Goal: Entertainment & Leisure: Browse casually

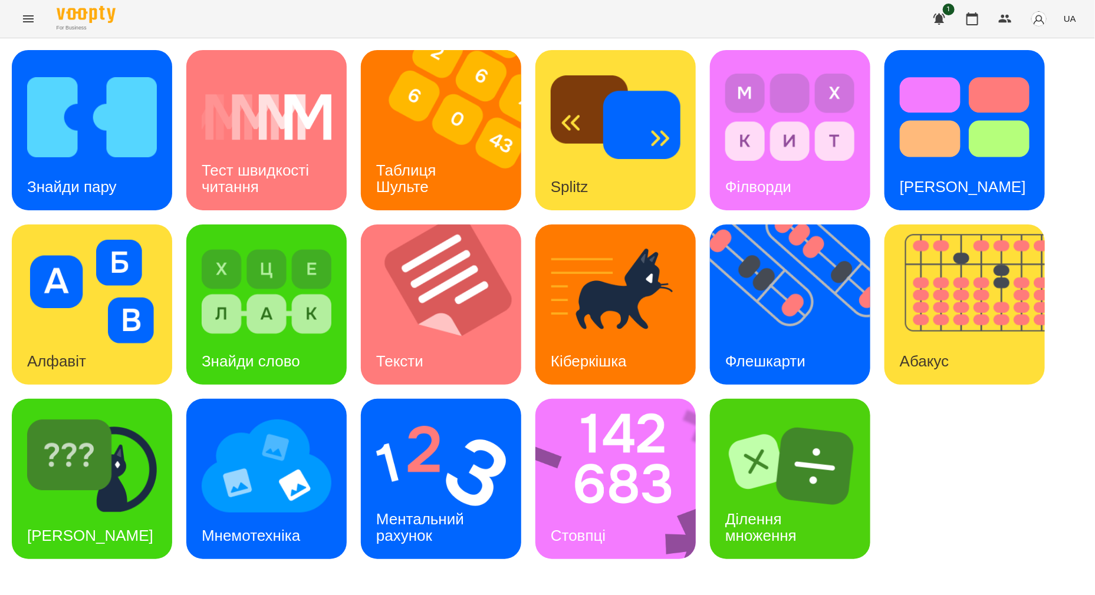
click at [29, 19] on icon "Menu" at bounding box center [28, 18] width 11 height 7
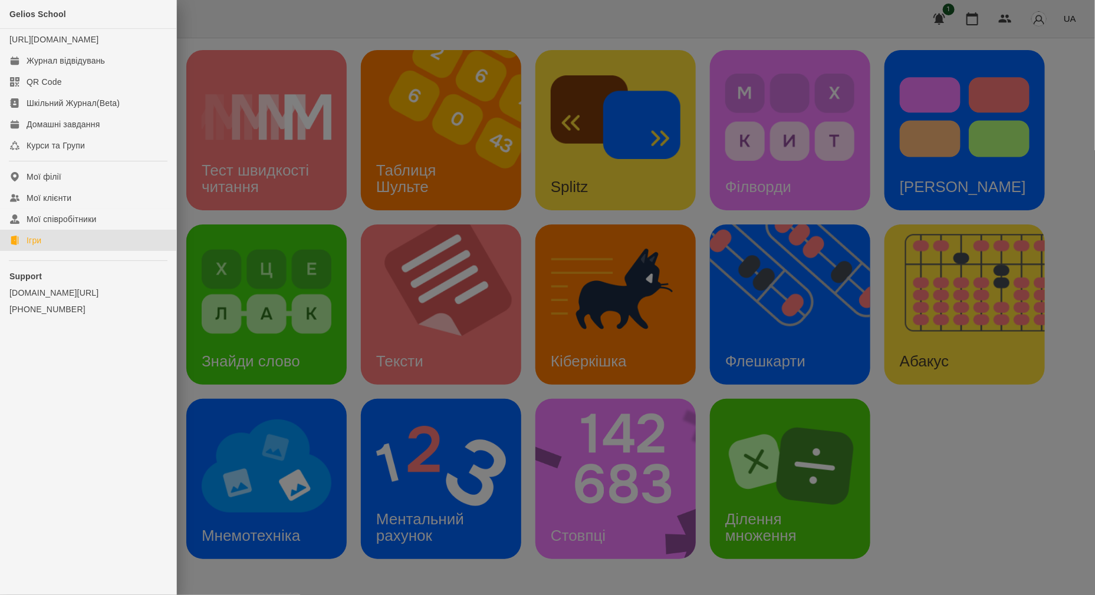
click at [289, 32] on div at bounding box center [547, 297] width 1095 height 595
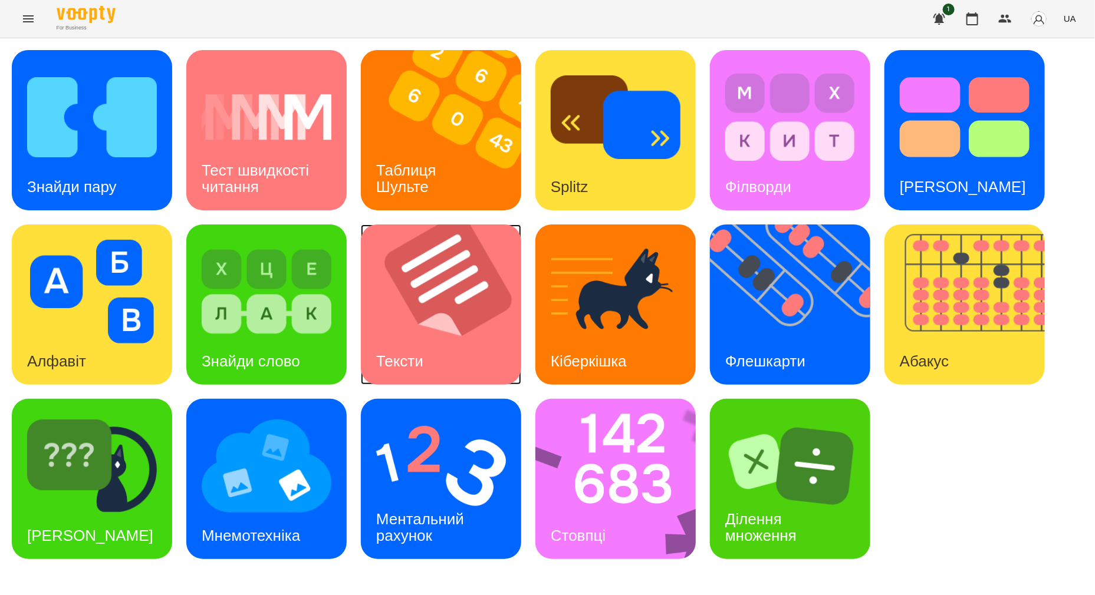
click at [492, 288] on img at bounding box center [448, 305] width 175 height 160
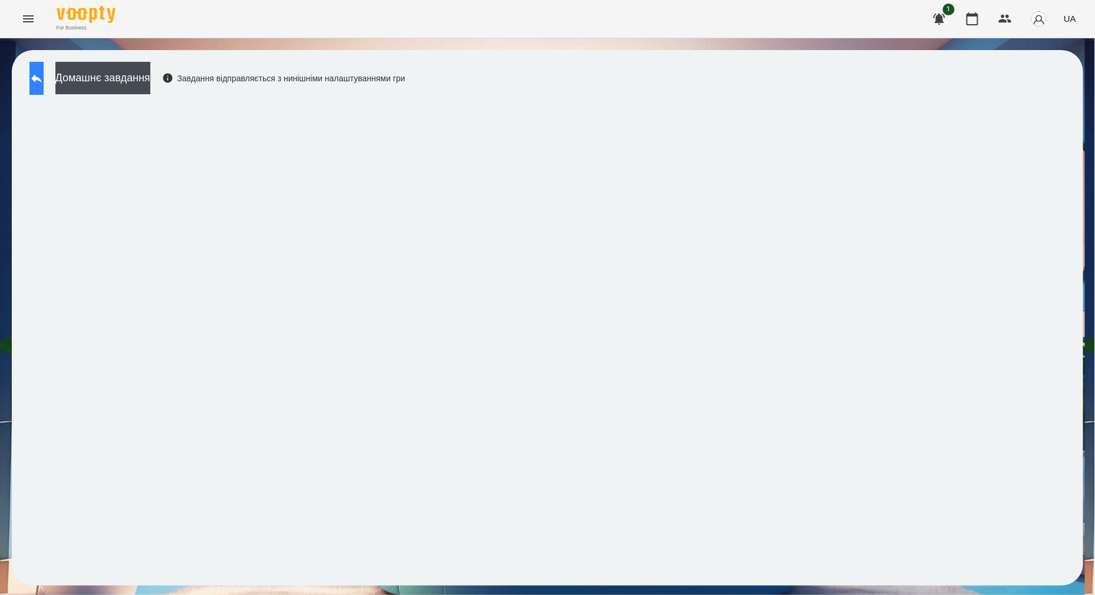
click at [42, 83] on icon at bounding box center [36, 78] width 14 height 14
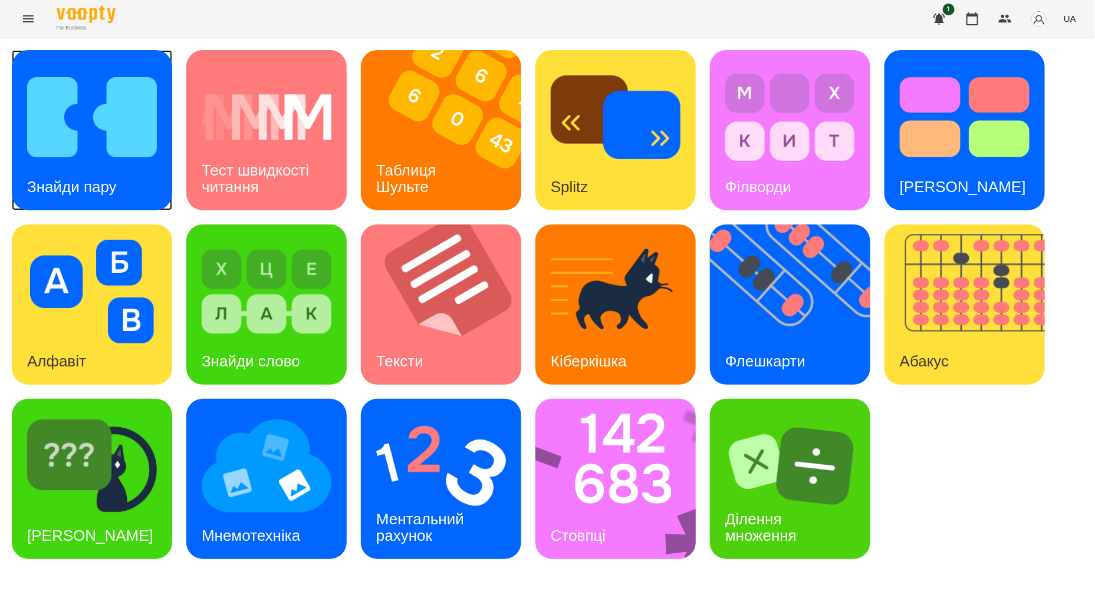
click at [45, 141] on img at bounding box center [92, 117] width 130 height 104
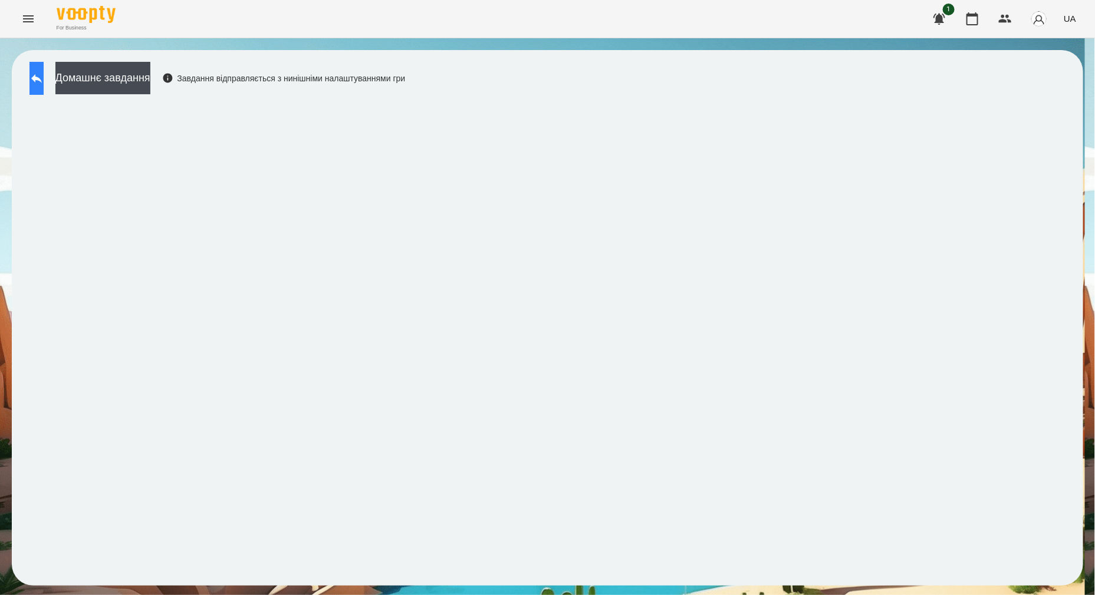
click at [38, 74] on button at bounding box center [36, 78] width 14 height 33
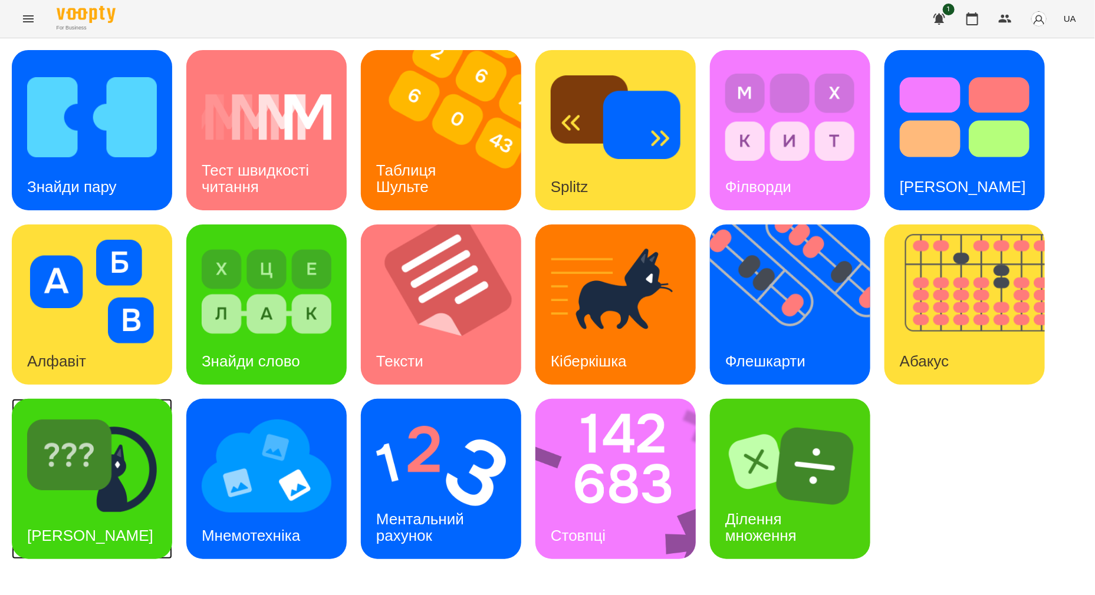
click at [140, 538] on div "[PERSON_NAME]" at bounding box center [92, 479] width 160 height 160
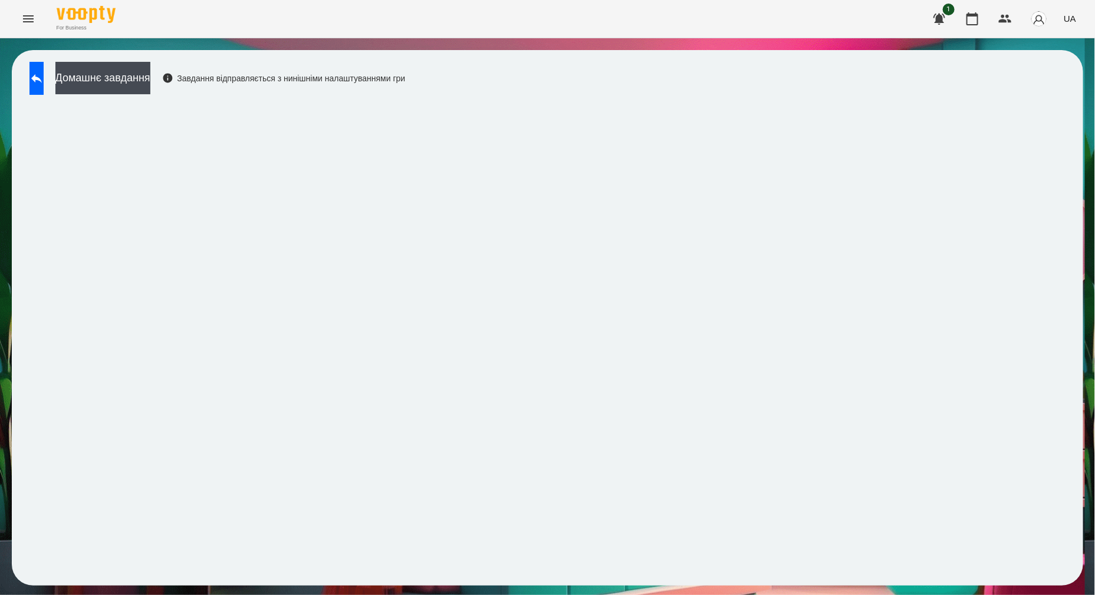
click at [32, 22] on icon "Menu" at bounding box center [28, 19] width 14 height 14
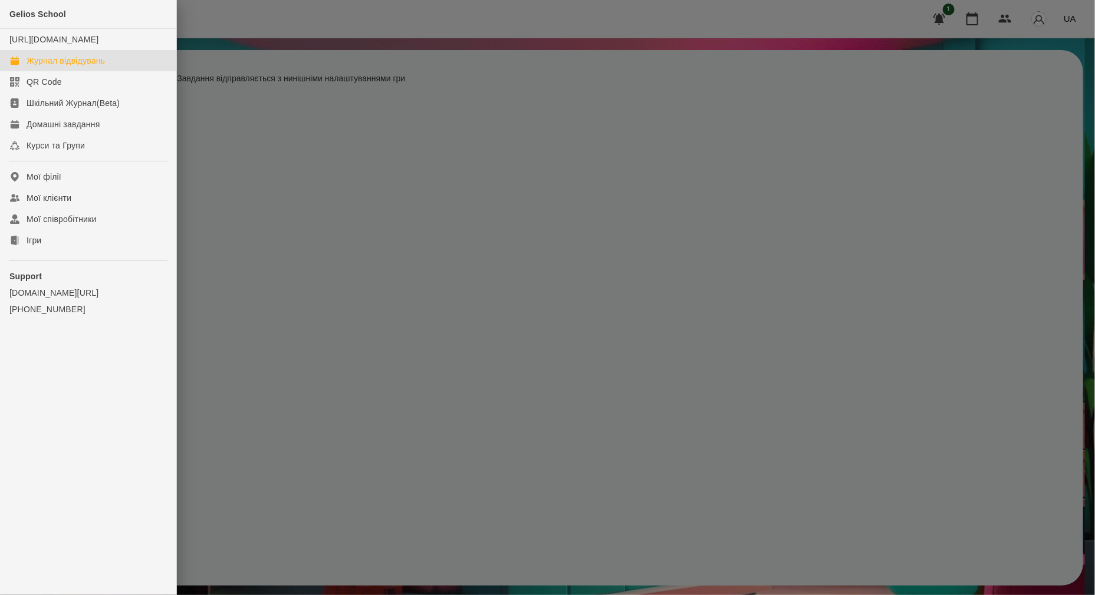
click at [81, 67] on div "Журнал відвідувань" at bounding box center [66, 61] width 78 height 12
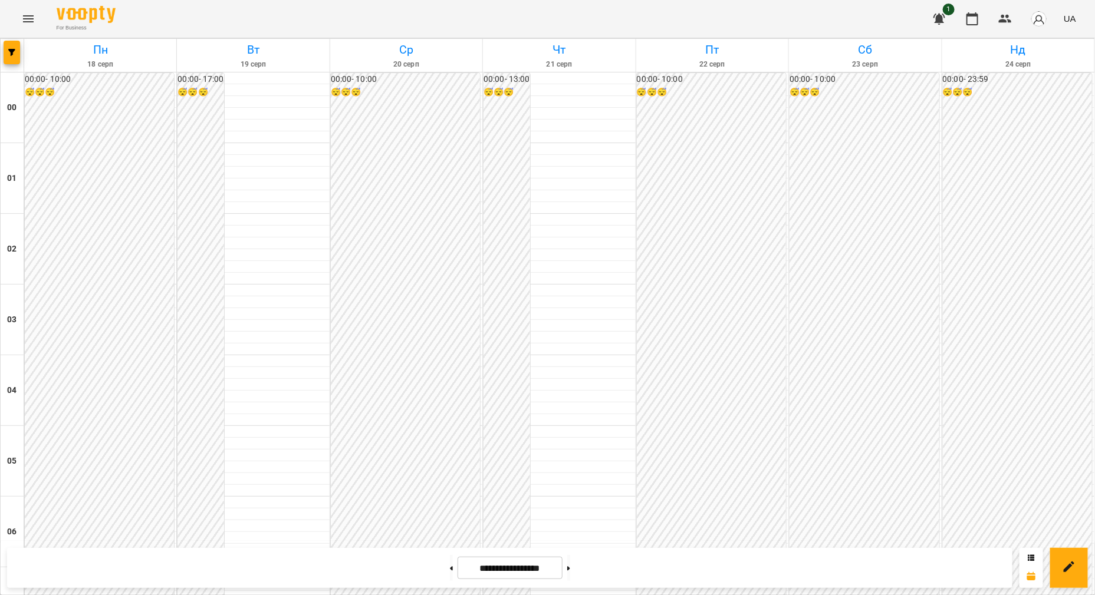
scroll to position [811, 0]
click at [31, 24] on icon "Menu" at bounding box center [28, 19] width 14 height 14
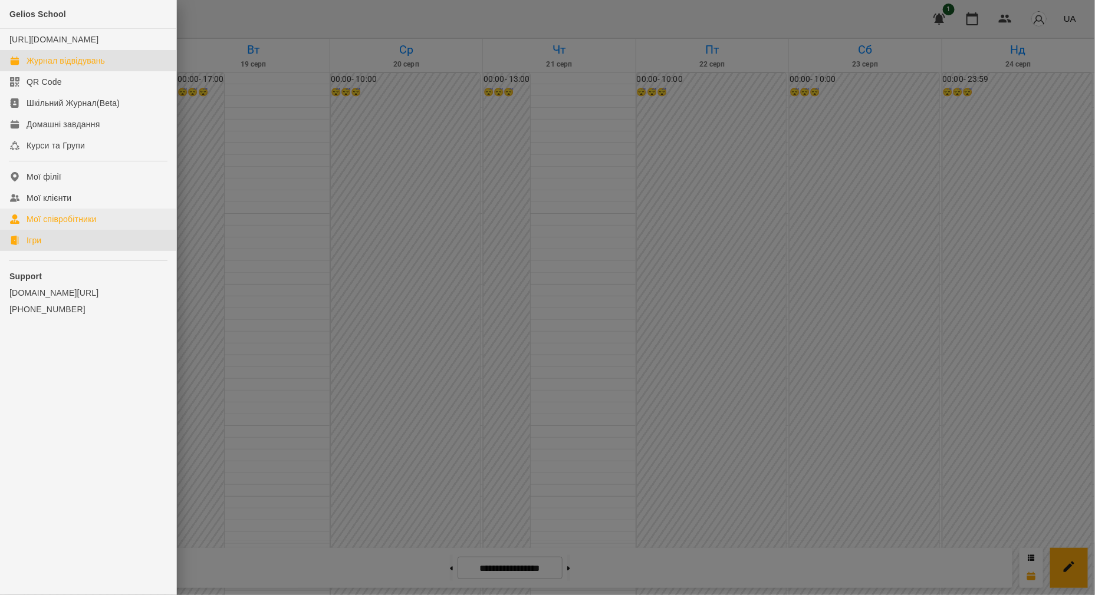
drag, startPoint x: 25, startPoint y: 252, endPoint x: 114, endPoint y: 222, distance: 94.1
click at [27, 251] on link "Ігри" at bounding box center [88, 240] width 176 height 21
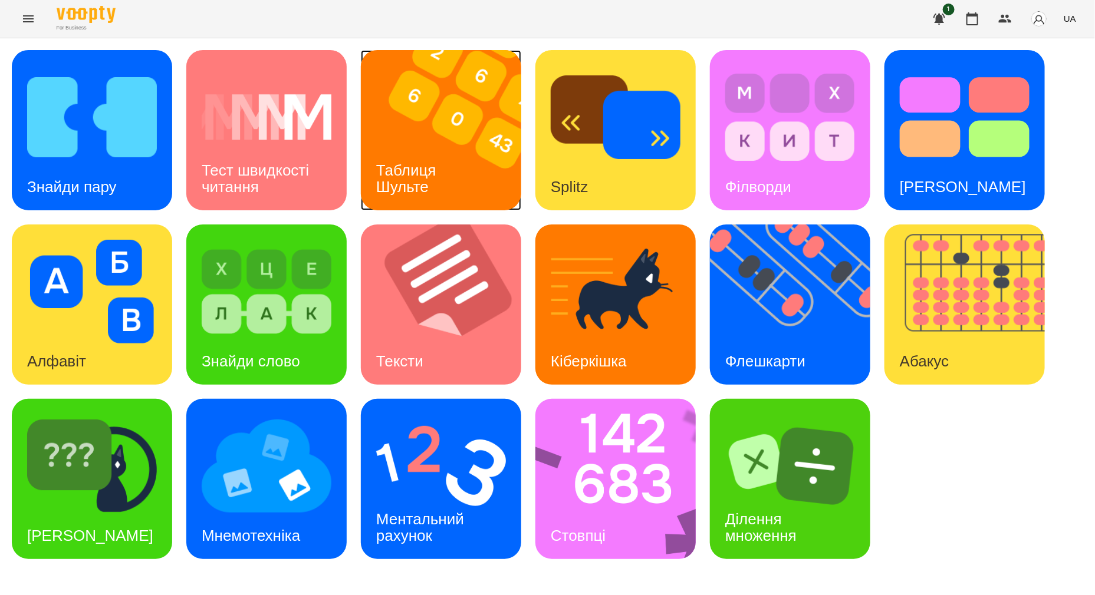
click at [441, 129] on img at bounding box center [448, 130] width 175 height 160
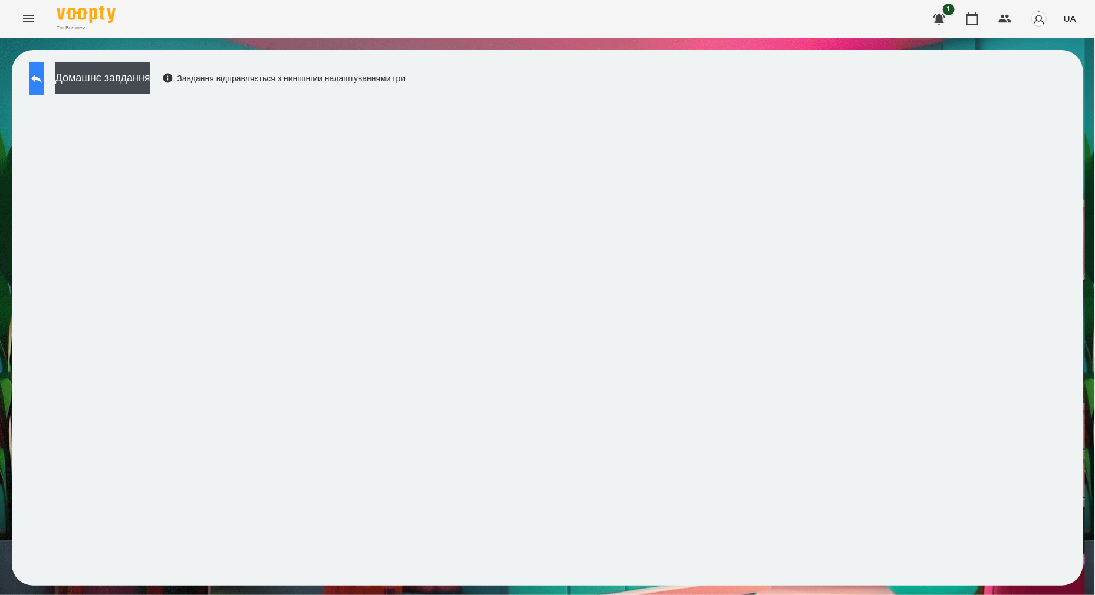
click at [44, 69] on button at bounding box center [36, 78] width 14 height 33
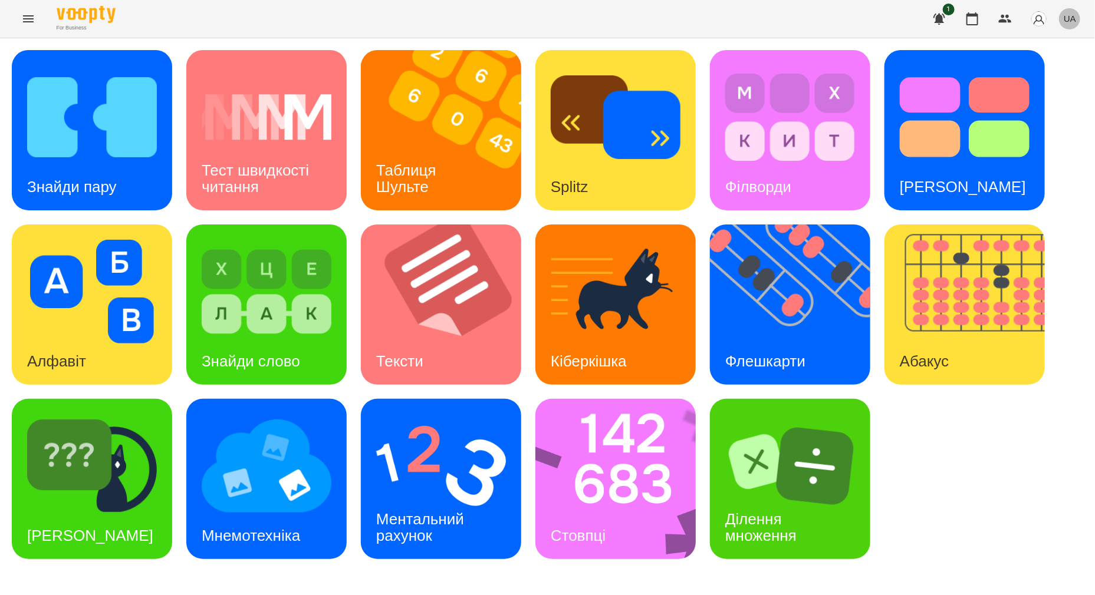
click at [1072, 19] on span "UA" at bounding box center [1069, 18] width 12 height 12
click at [1059, 90] on div "Русский" at bounding box center [1047, 87] width 60 height 21
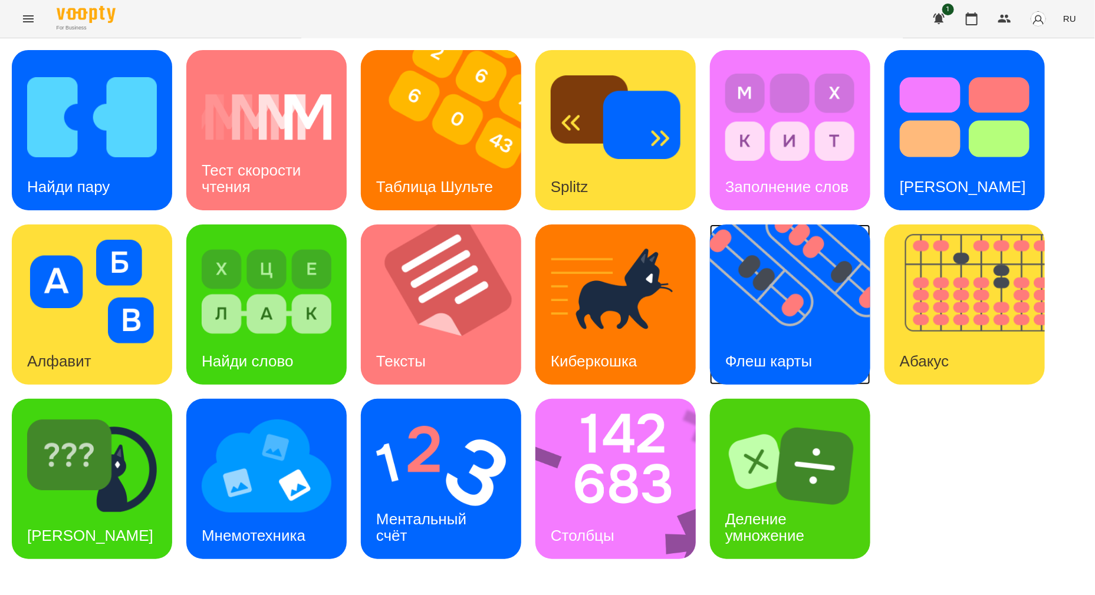
click at [730, 292] on img at bounding box center [797, 305] width 175 height 160
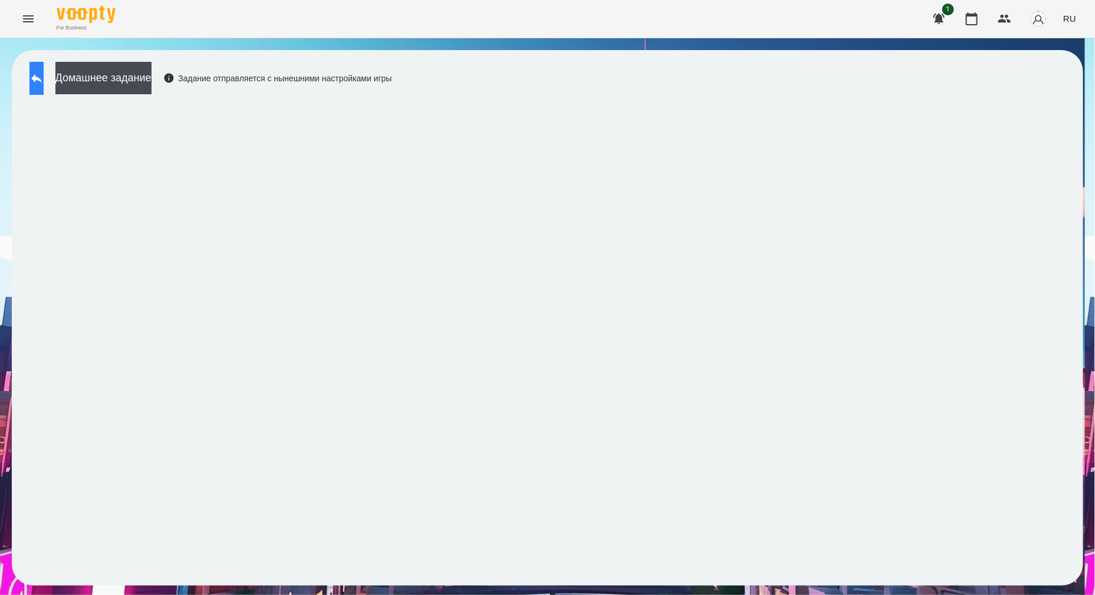
click at [44, 74] on icon at bounding box center [36, 78] width 14 height 14
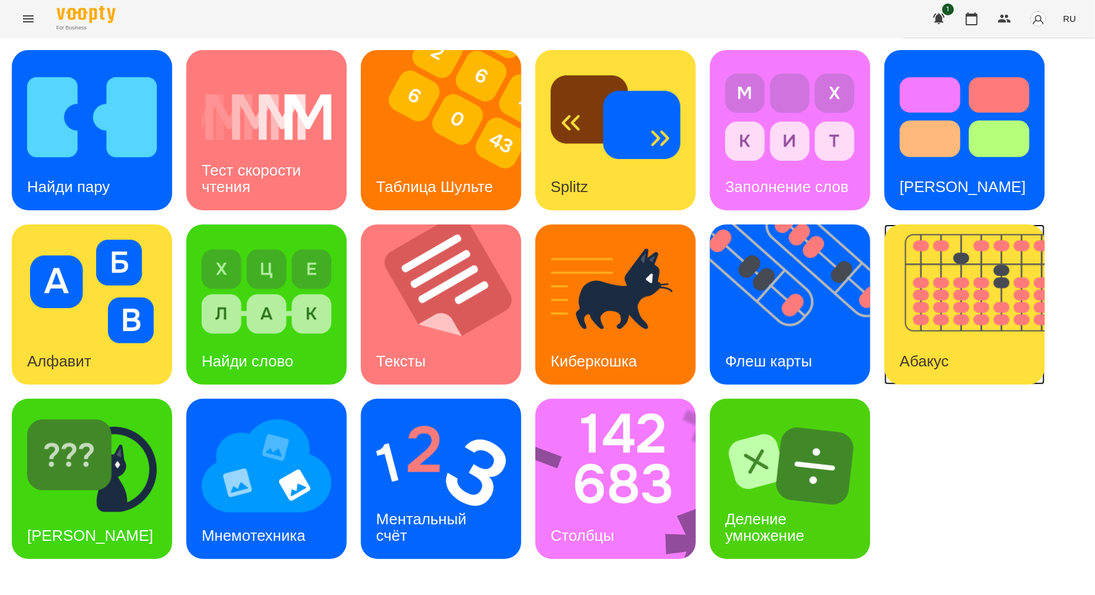
click at [938, 315] on img at bounding box center [971, 305] width 175 height 160
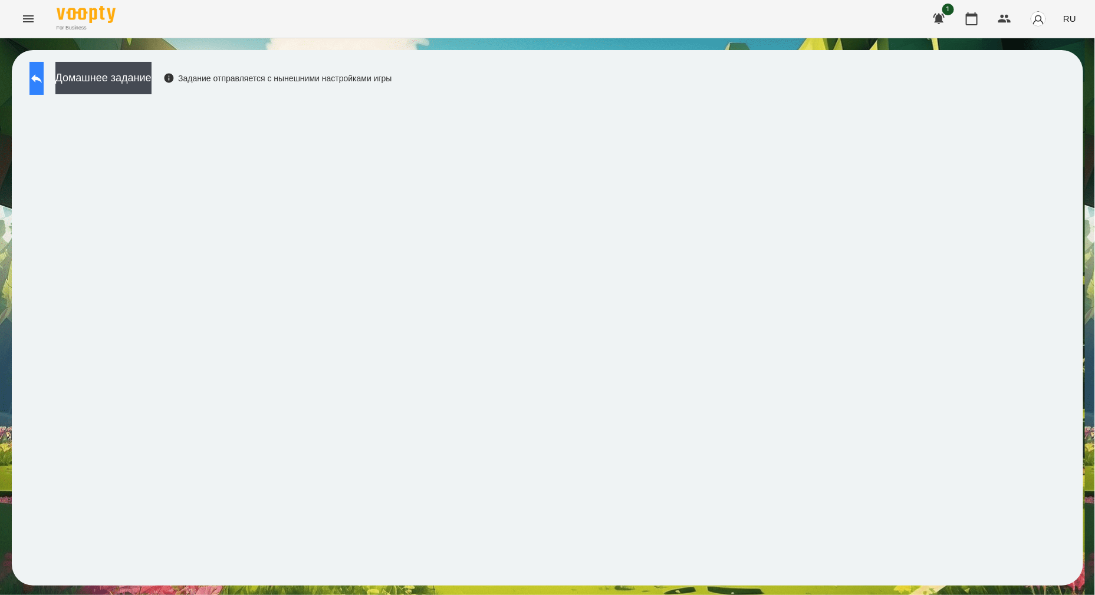
click at [44, 64] on button at bounding box center [36, 78] width 14 height 33
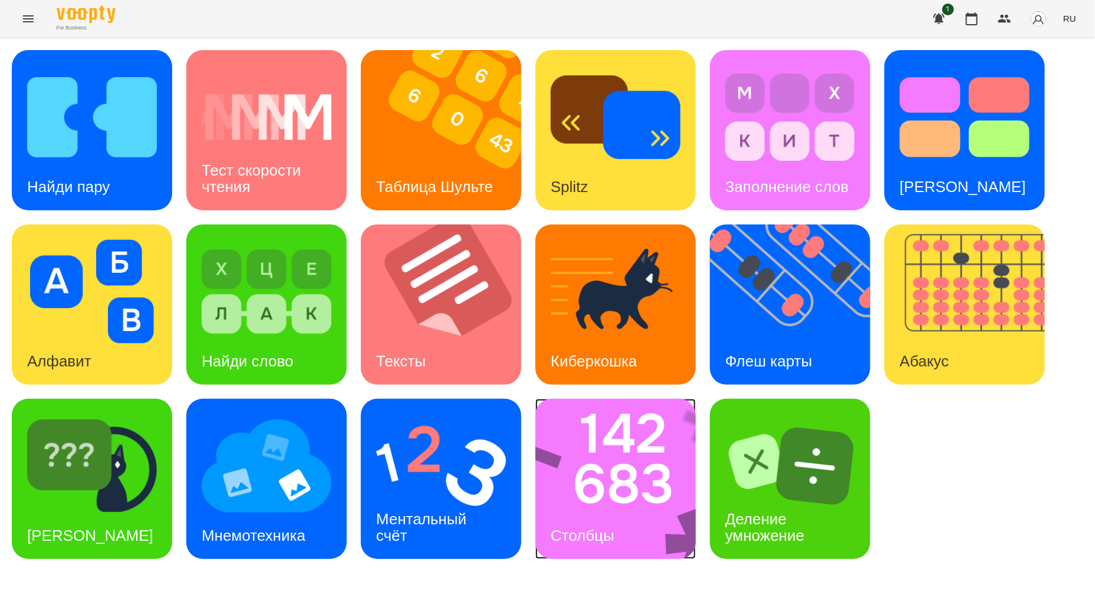
click at [657, 503] on img at bounding box center [623, 479] width 176 height 160
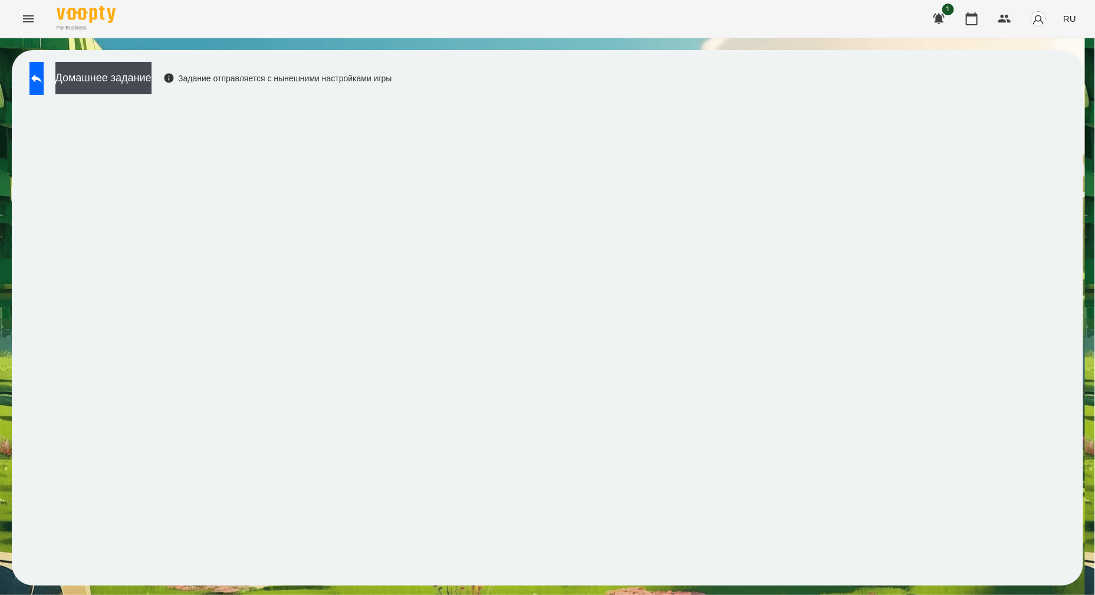
click at [1076, 126] on div "Домашнее задание Задание отправляется с нынешними настройками игры" at bounding box center [547, 318] width 1071 height 536
click at [37, 75] on button at bounding box center [36, 78] width 14 height 33
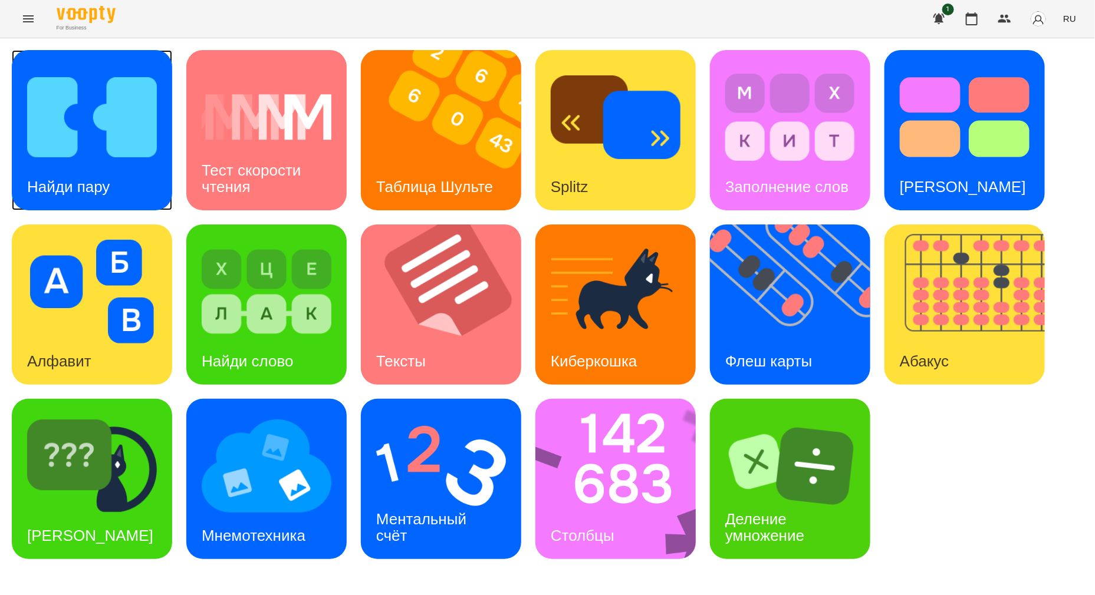
click at [131, 134] on img at bounding box center [92, 117] width 130 height 104
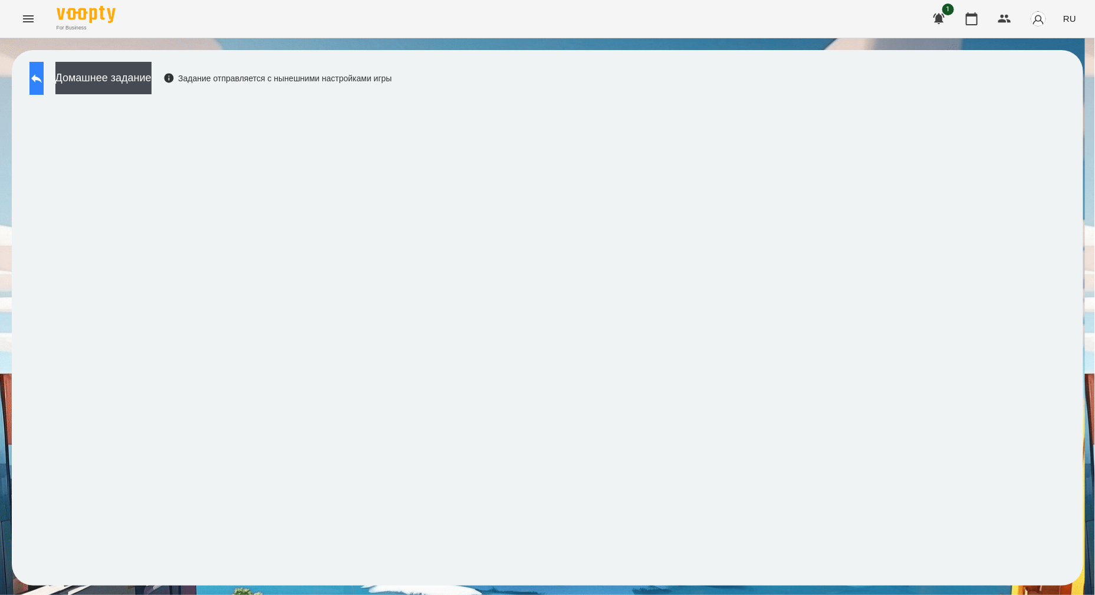
click at [41, 80] on button at bounding box center [36, 78] width 14 height 33
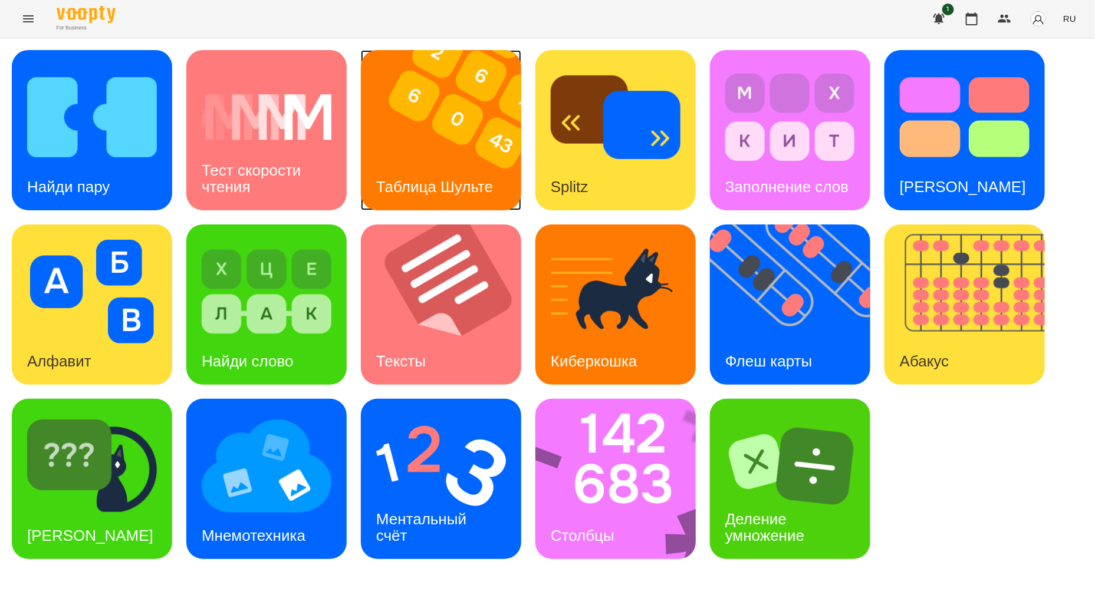
click at [453, 144] on img at bounding box center [448, 130] width 175 height 160
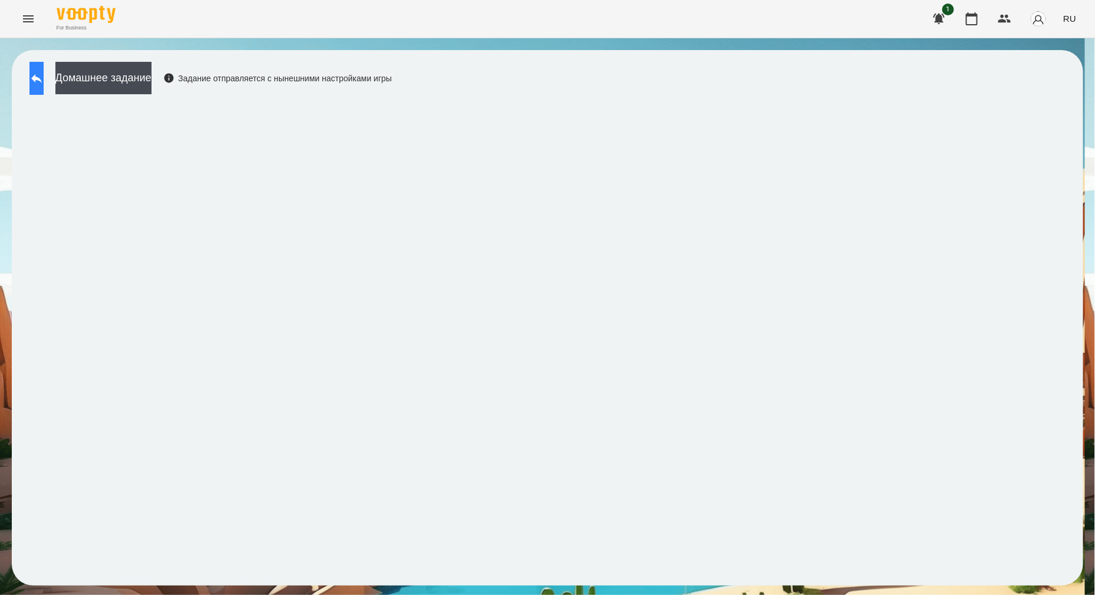
click at [44, 75] on icon at bounding box center [36, 78] width 14 height 14
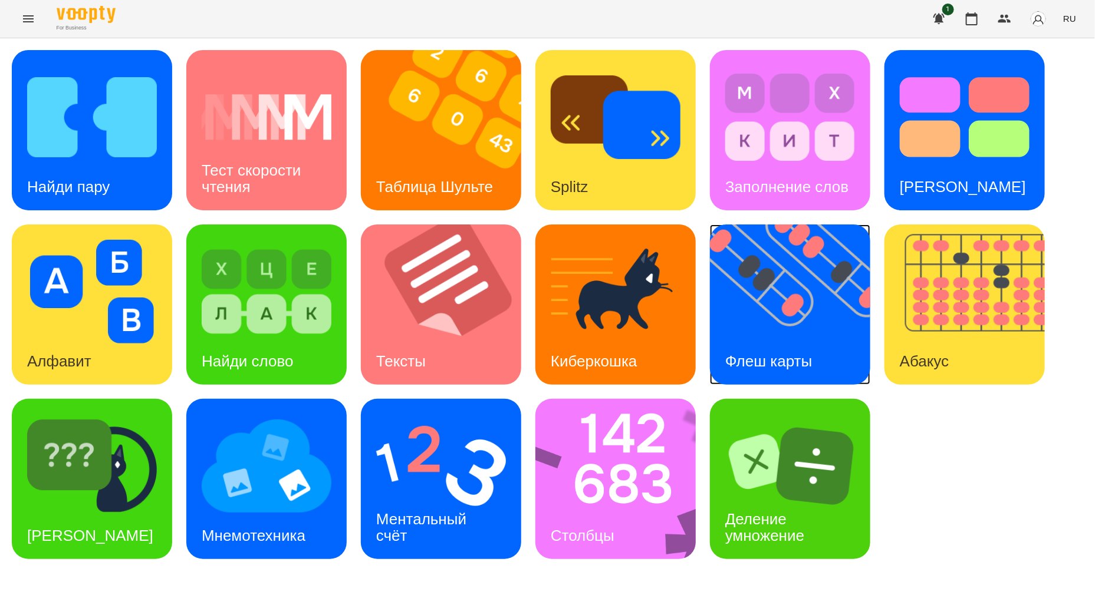
click at [807, 304] on img at bounding box center [797, 305] width 175 height 160
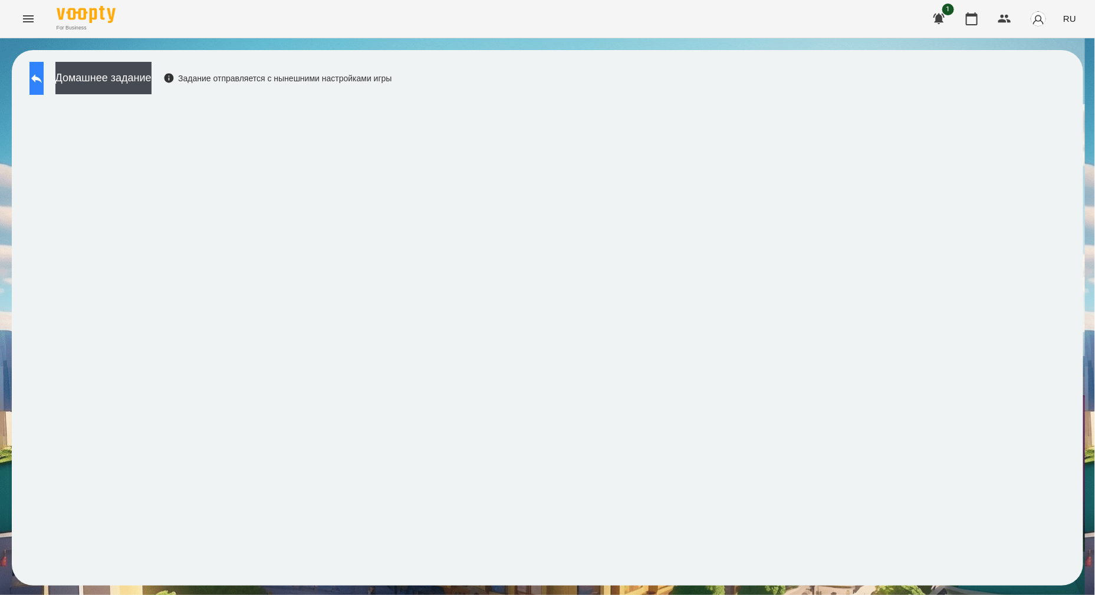
click at [44, 84] on icon at bounding box center [36, 78] width 14 height 14
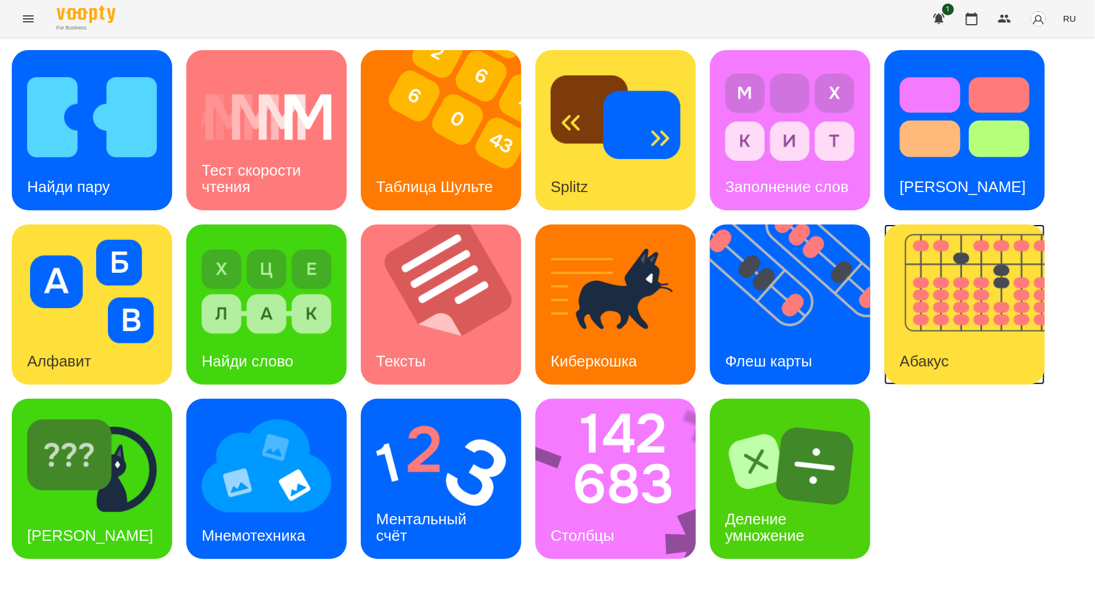
click at [900, 248] on img at bounding box center [971, 305] width 175 height 160
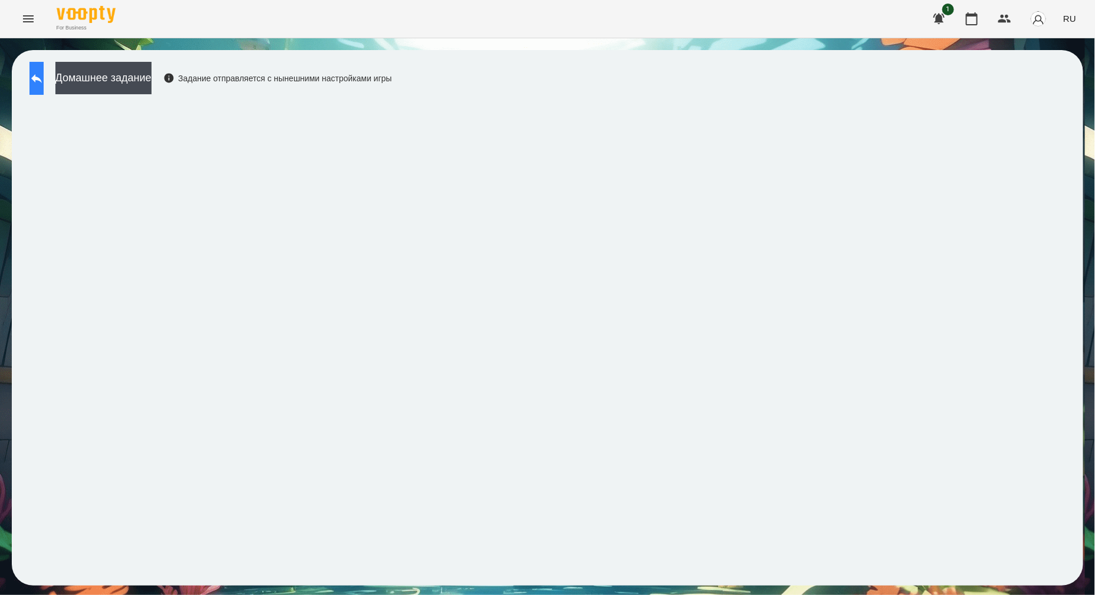
click at [42, 83] on icon at bounding box center [36, 78] width 14 height 14
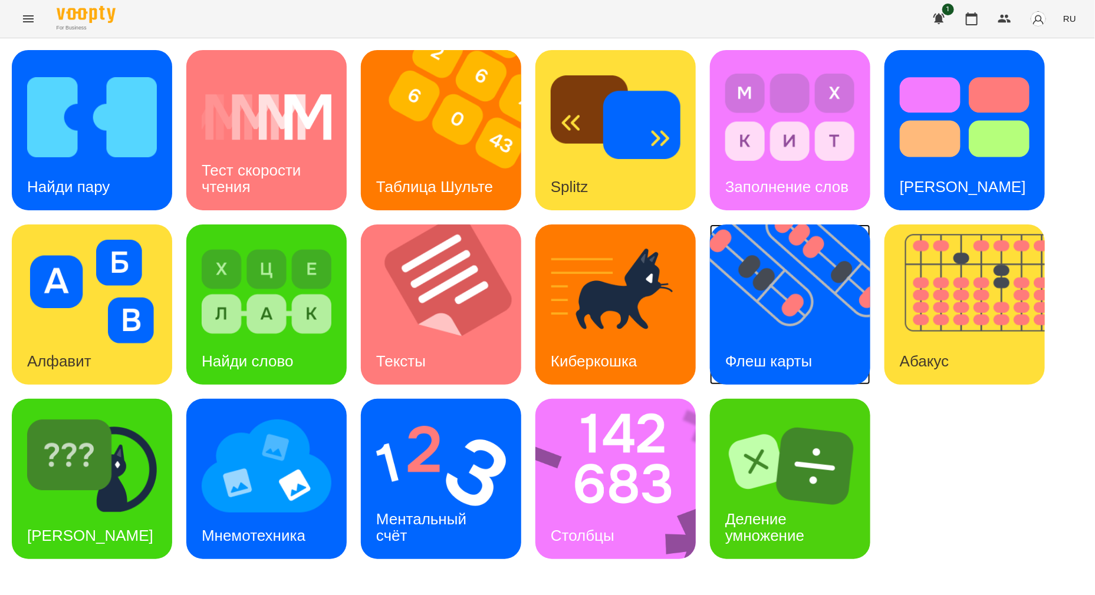
click at [818, 292] on img at bounding box center [797, 305] width 175 height 160
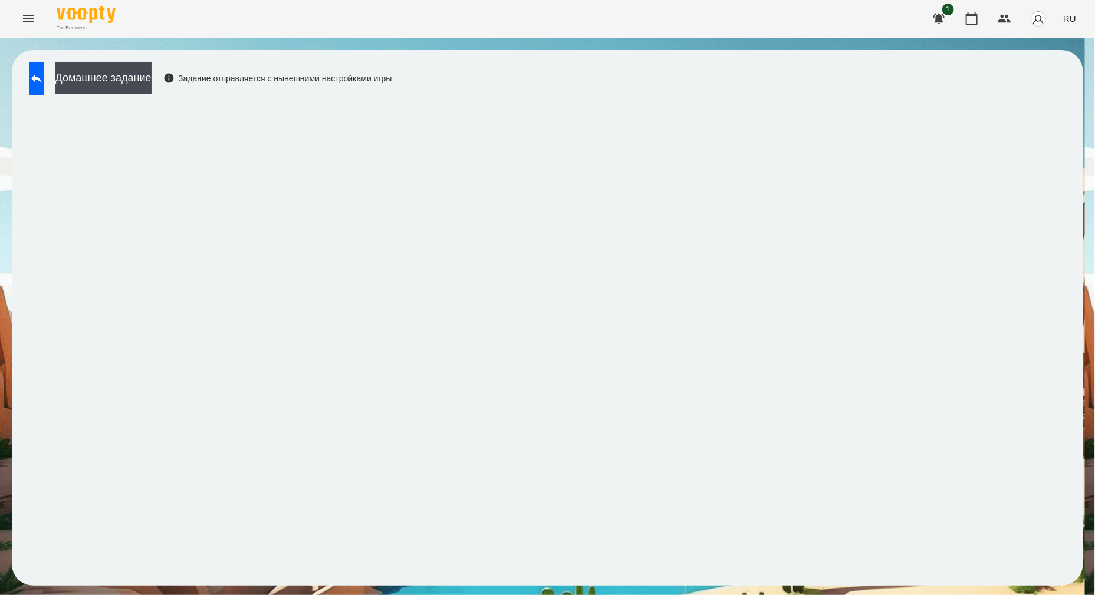
click at [232, 60] on div "Домашнее задание Задание отправляется с нынешними настройками игры" at bounding box center [547, 318] width 1071 height 536
click at [27, 24] on icon "Menu" at bounding box center [28, 19] width 14 height 14
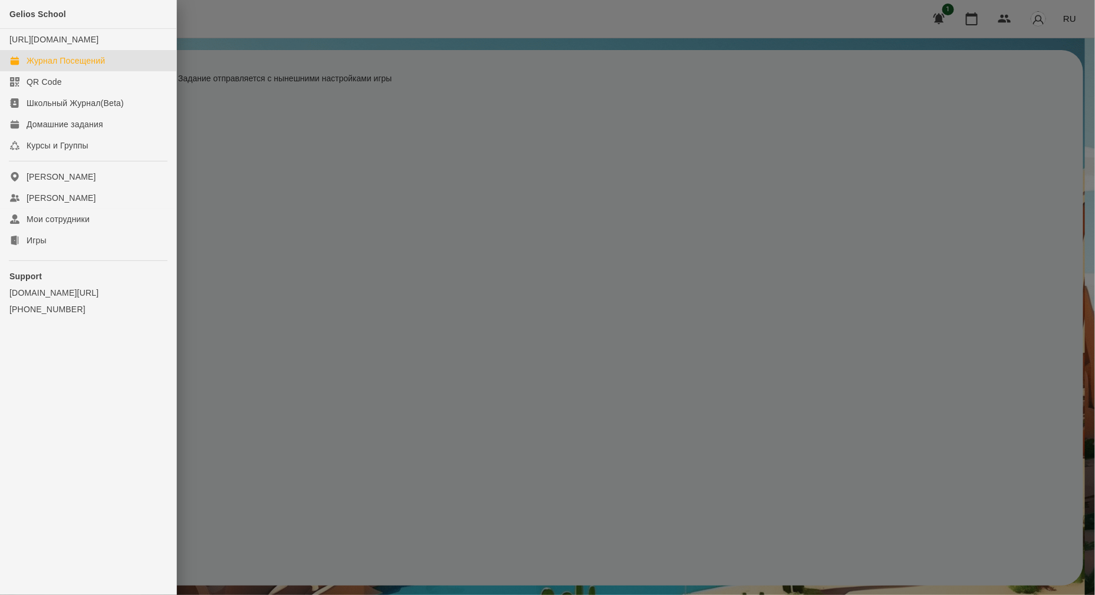
click at [37, 67] on div "Журнал Посещений" at bounding box center [66, 61] width 78 height 12
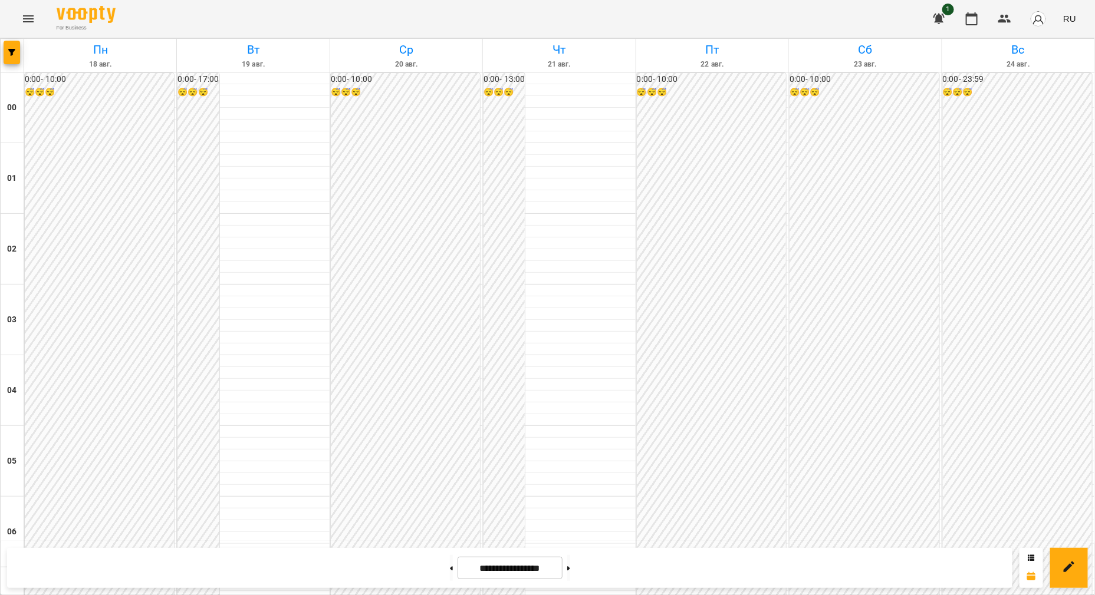
scroll to position [1031, 0]
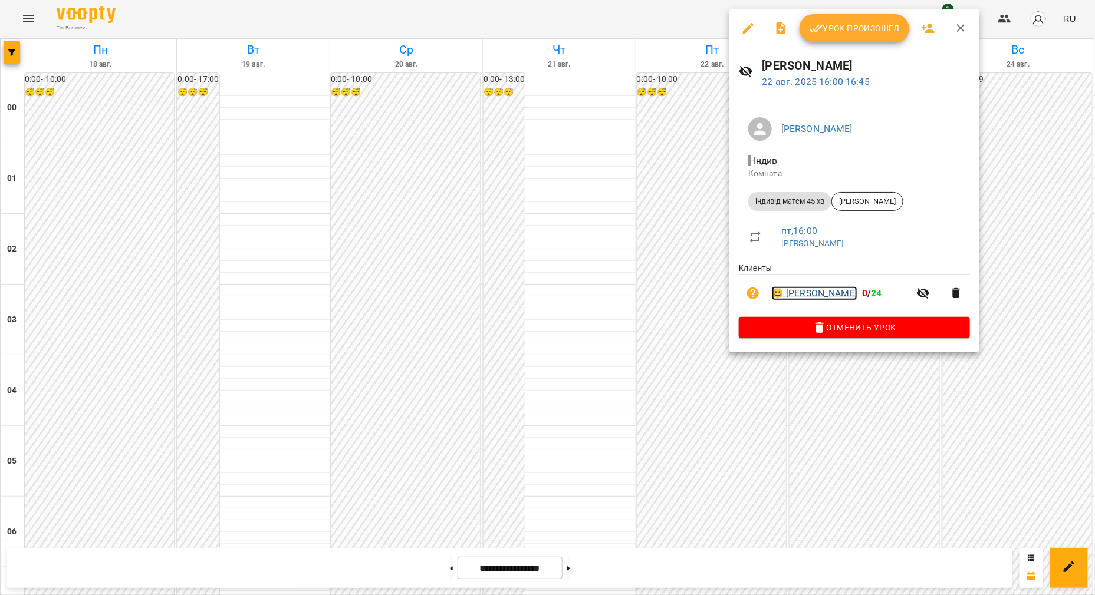
click at [834, 295] on link "😀 [PERSON_NAME]" at bounding box center [814, 293] width 85 height 14
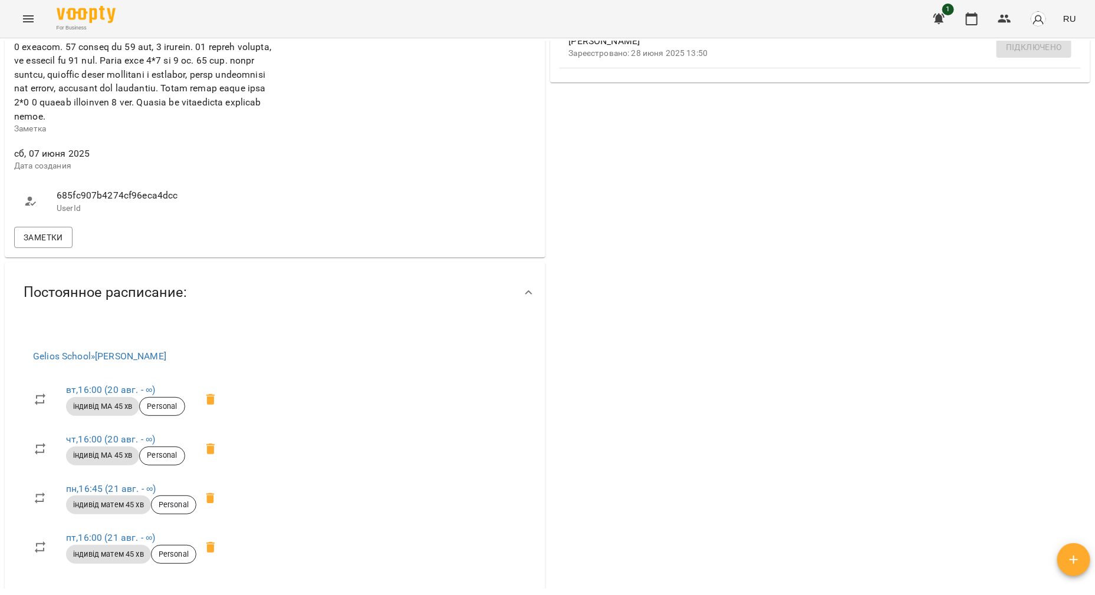
scroll to position [589, 0]
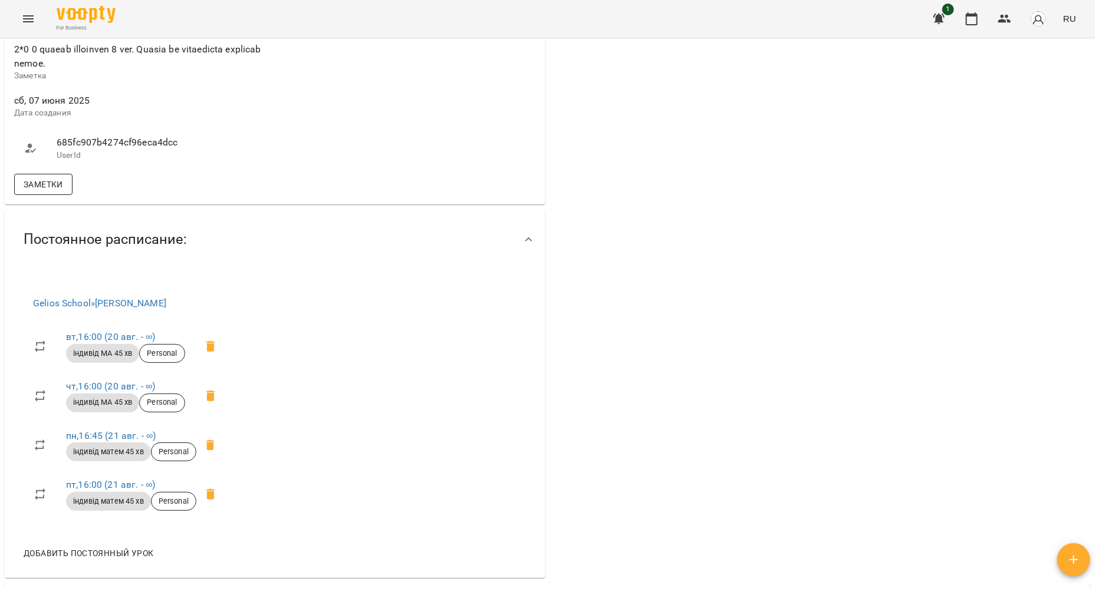
click at [48, 192] on span "Заметки" at bounding box center [43, 184] width 39 height 14
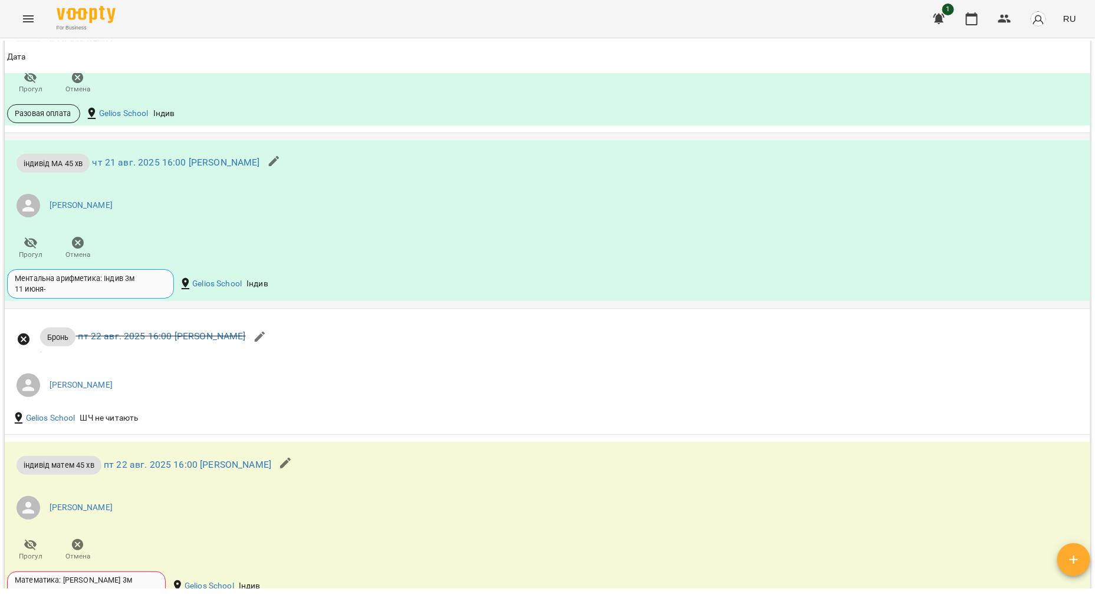
scroll to position [1960, 0]
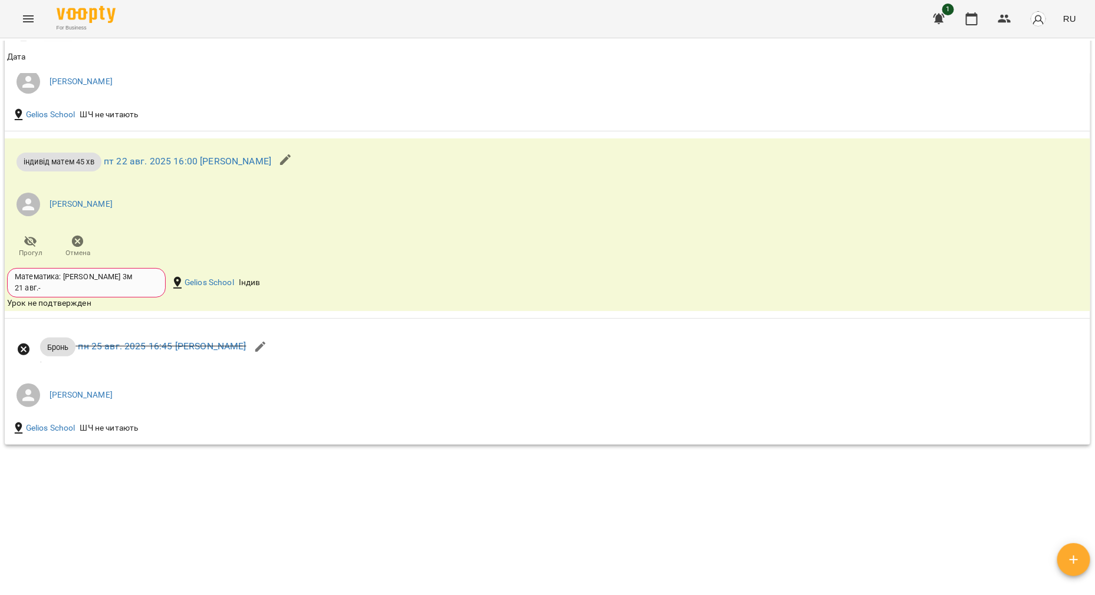
click at [29, 17] on icon "Menu" at bounding box center [28, 19] width 14 height 14
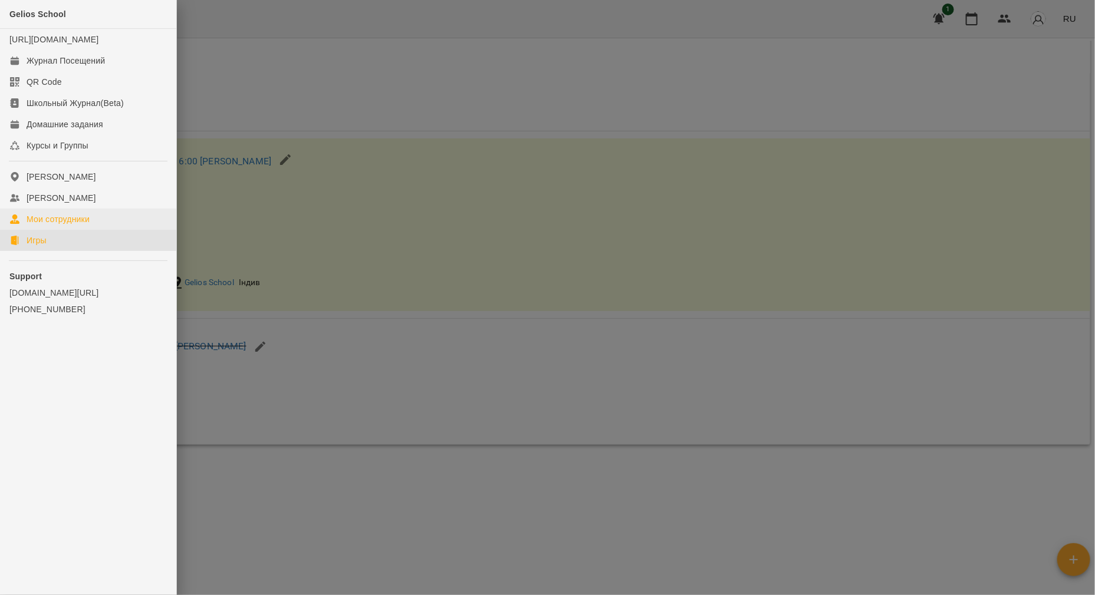
drag, startPoint x: 57, startPoint y: 253, endPoint x: 74, endPoint y: 236, distance: 24.6
click at [57, 251] on link "Игры" at bounding box center [88, 240] width 176 height 21
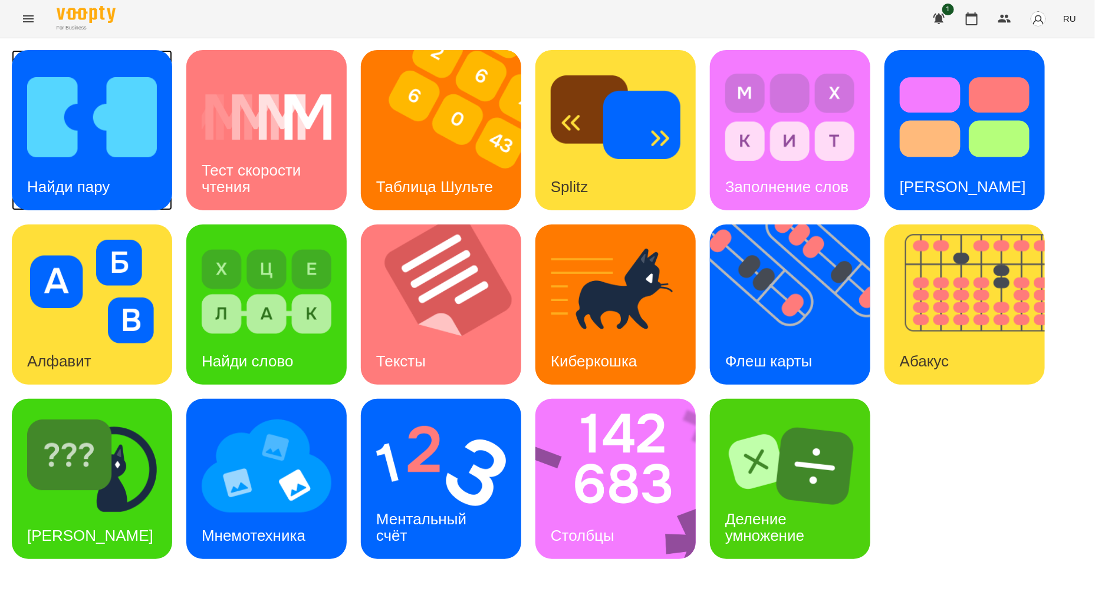
click at [111, 129] on img at bounding box center [92, 117] width 130 height 104
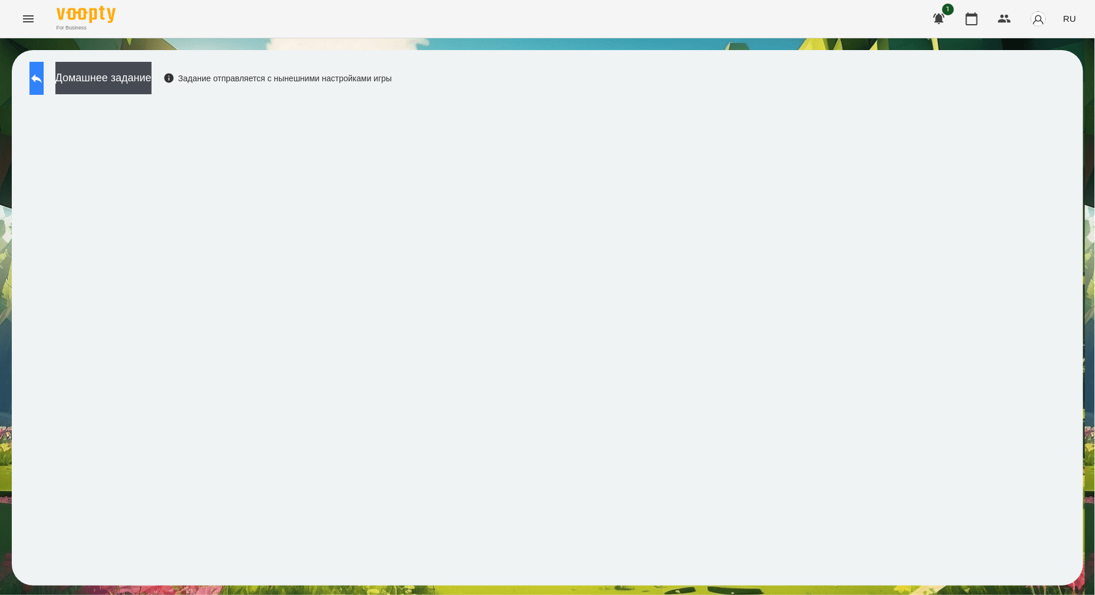
click at [44, 83] on icon at bounding box center [36, 78] width 14 height 14
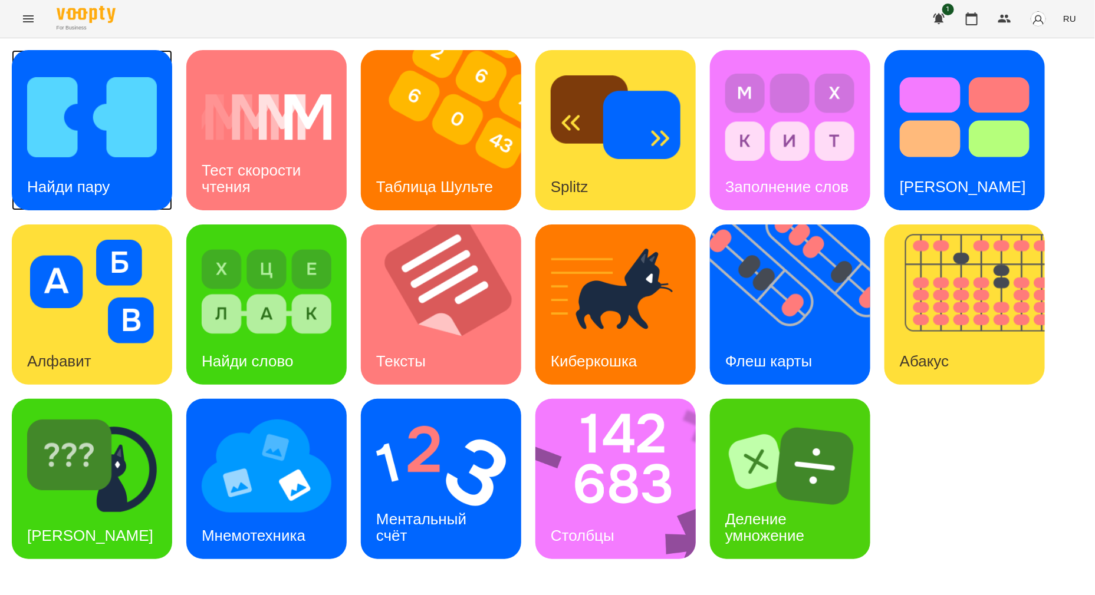
click at [106, 178] on h3 "Найди пару" at bounding box center [68, 187] width 83 height 18
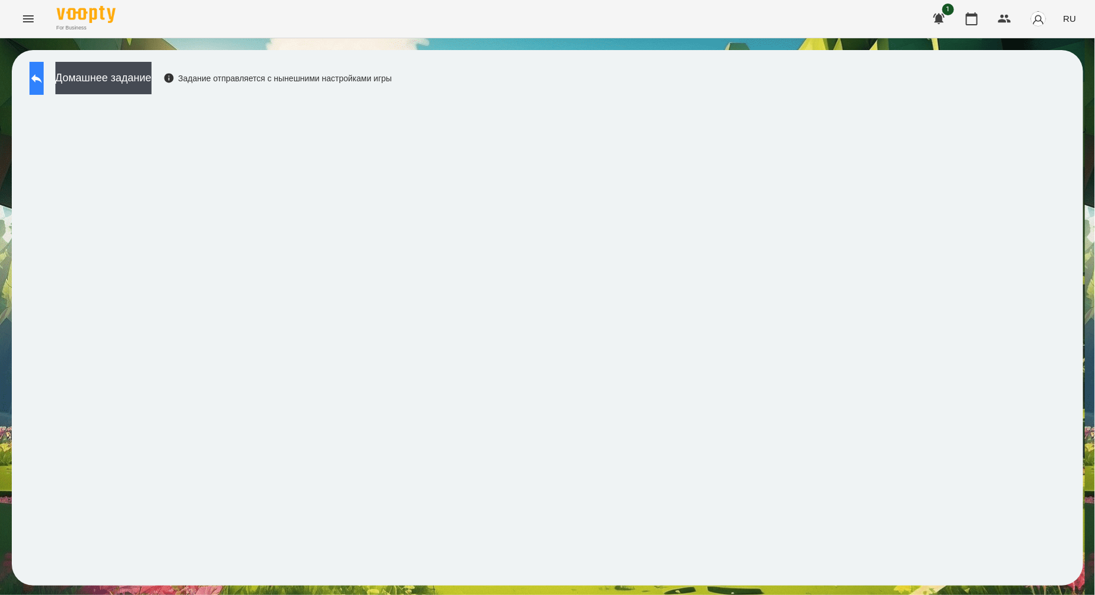
click at [42, 78] on icon at bounding box center [36, 78] width 14 height 14
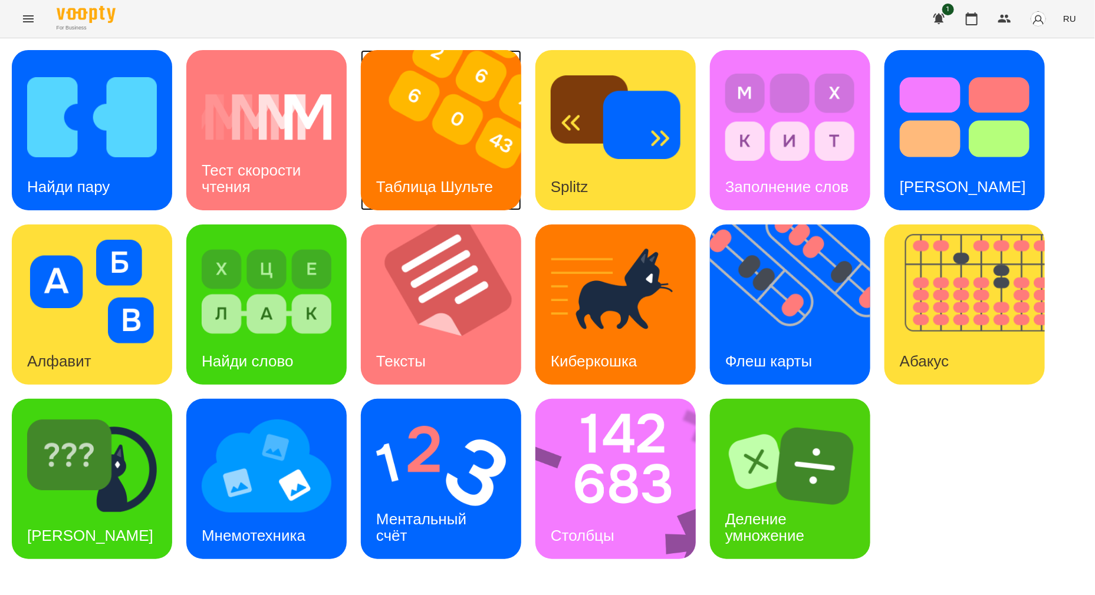
click at [477, 129] on img at bounding box center [448, 130] width 175 height 160
